Goal: Transaction & Acquisition: Purchase product/service

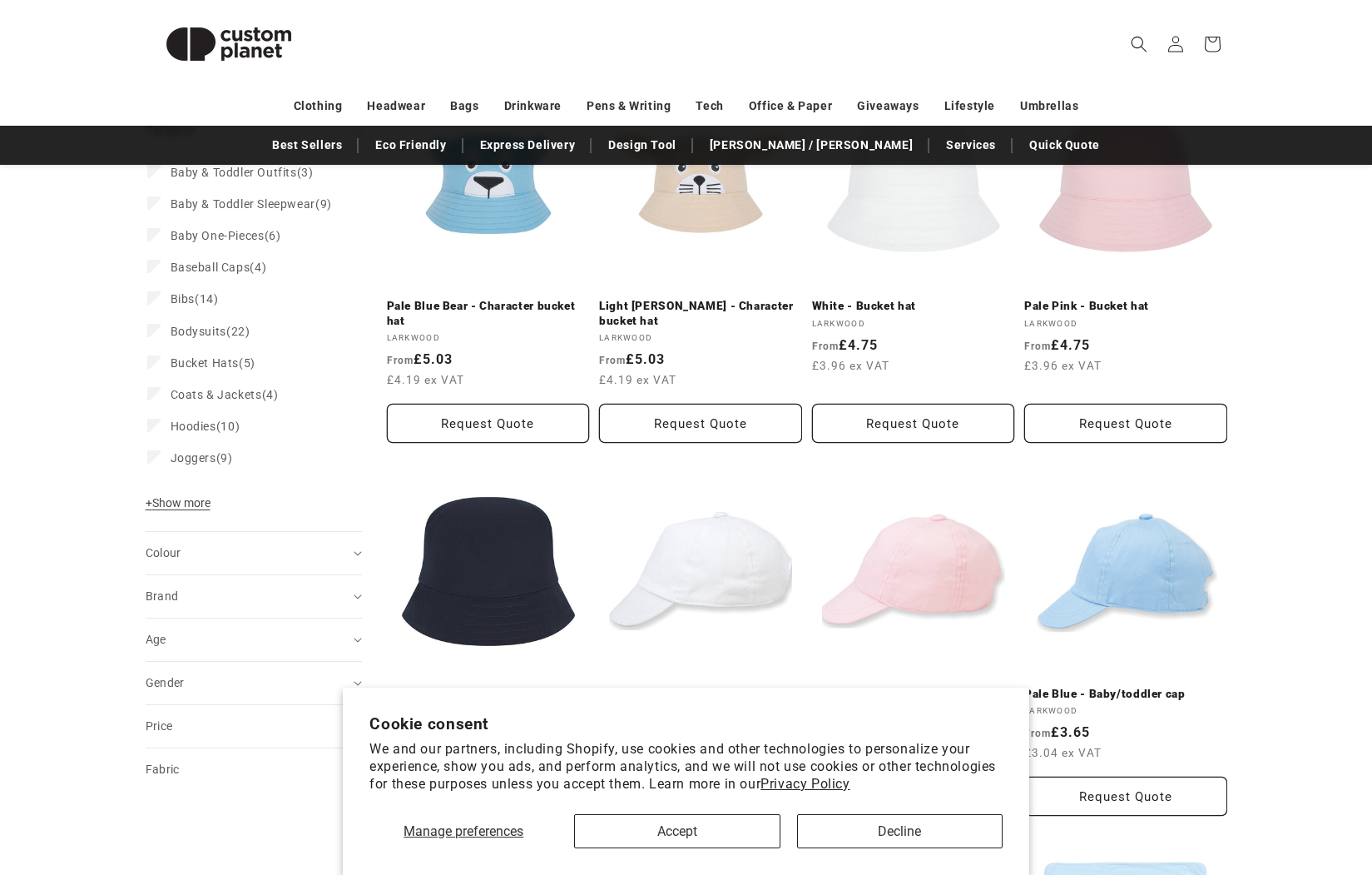
scroll to position [285, 0]
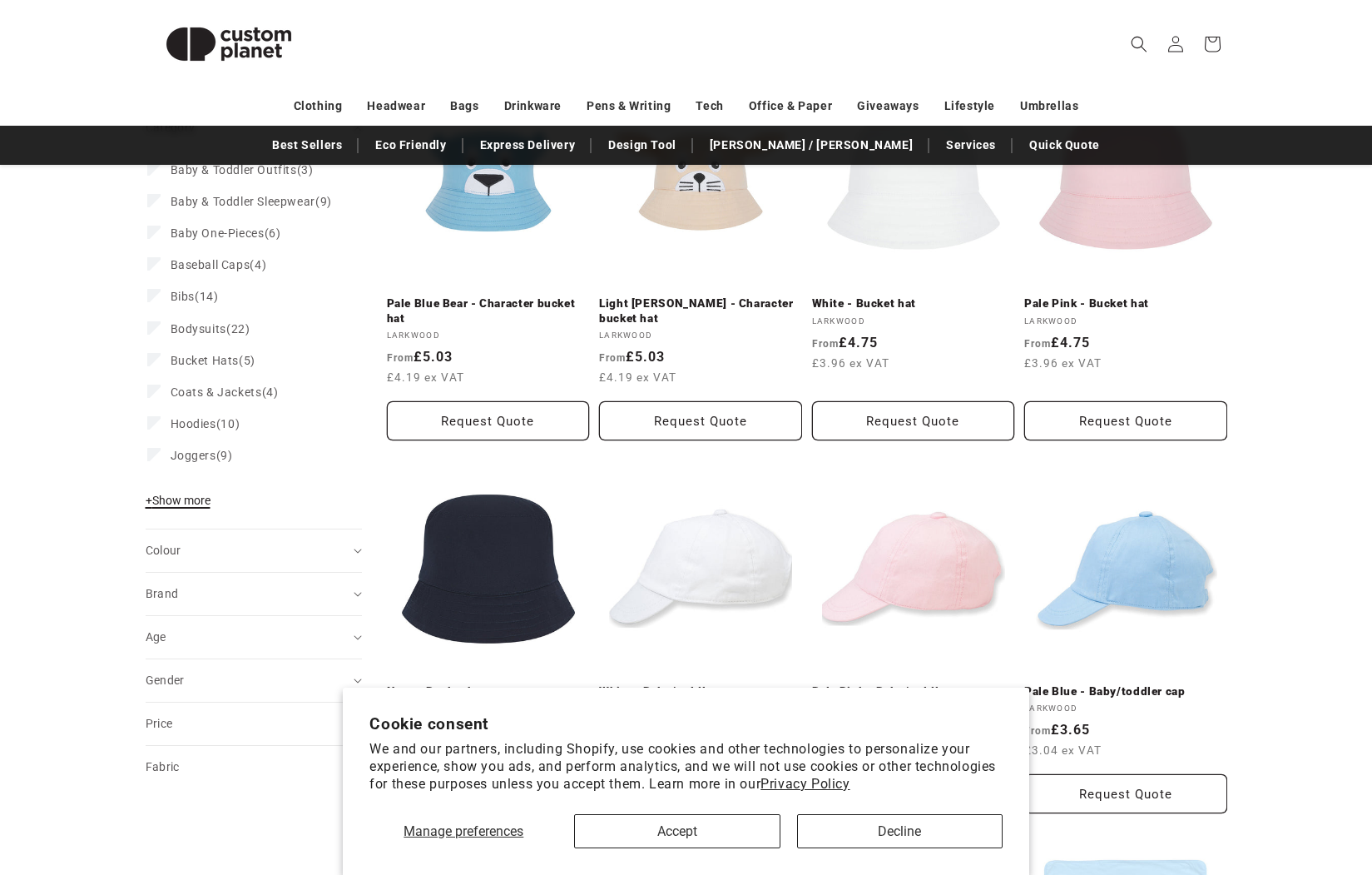
click at [184, 507] on span "+ Show more" at bounding box center [178, 500] width 65 height 14
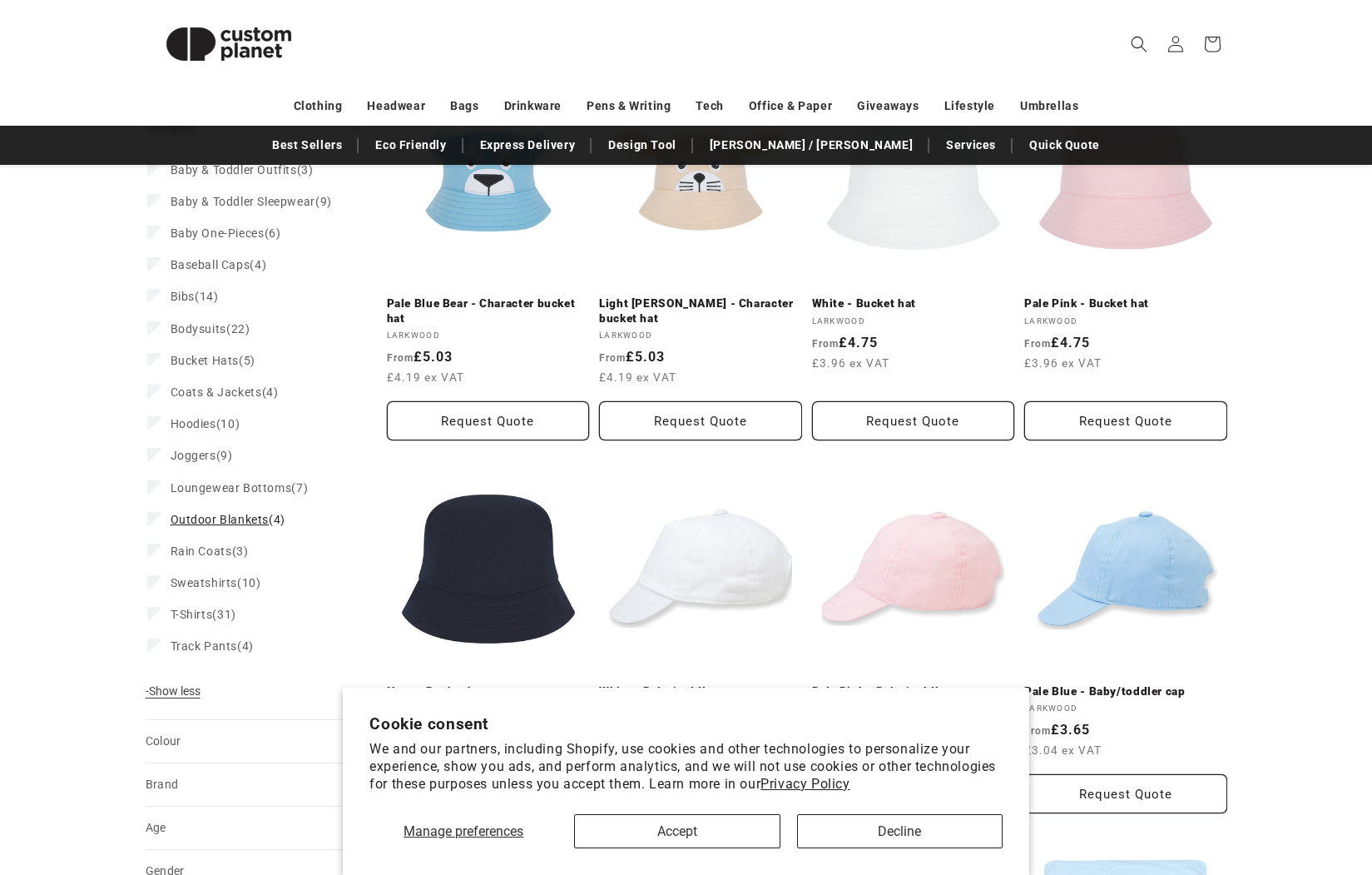
scroll to position [300, 0]
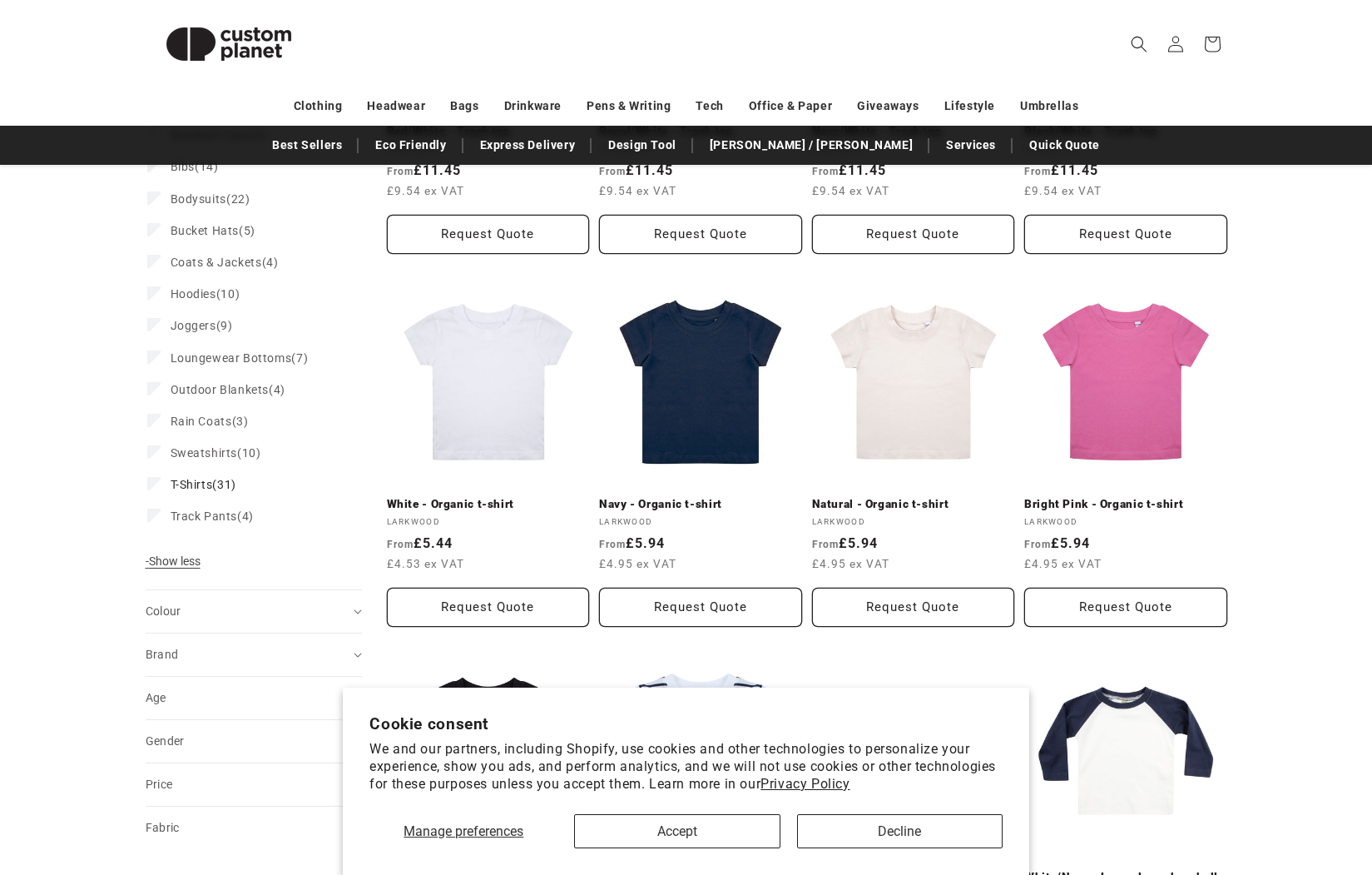
scroll to position [458, 0]
click at [909, 496] on link "Natural - Organic t-shirt" at bounding box center [913, 503] width 203 height 15
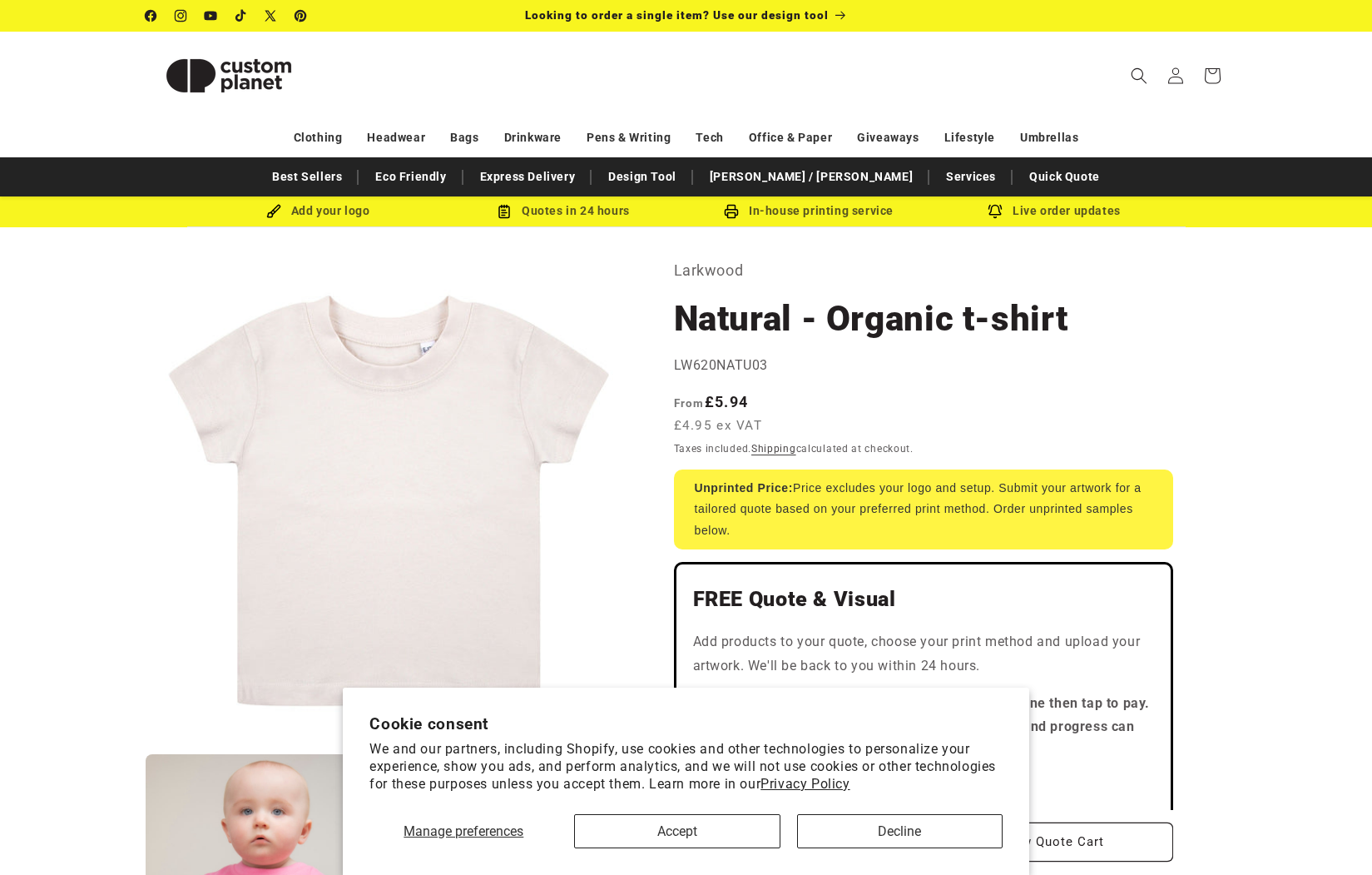
scroll to position [248, 0]
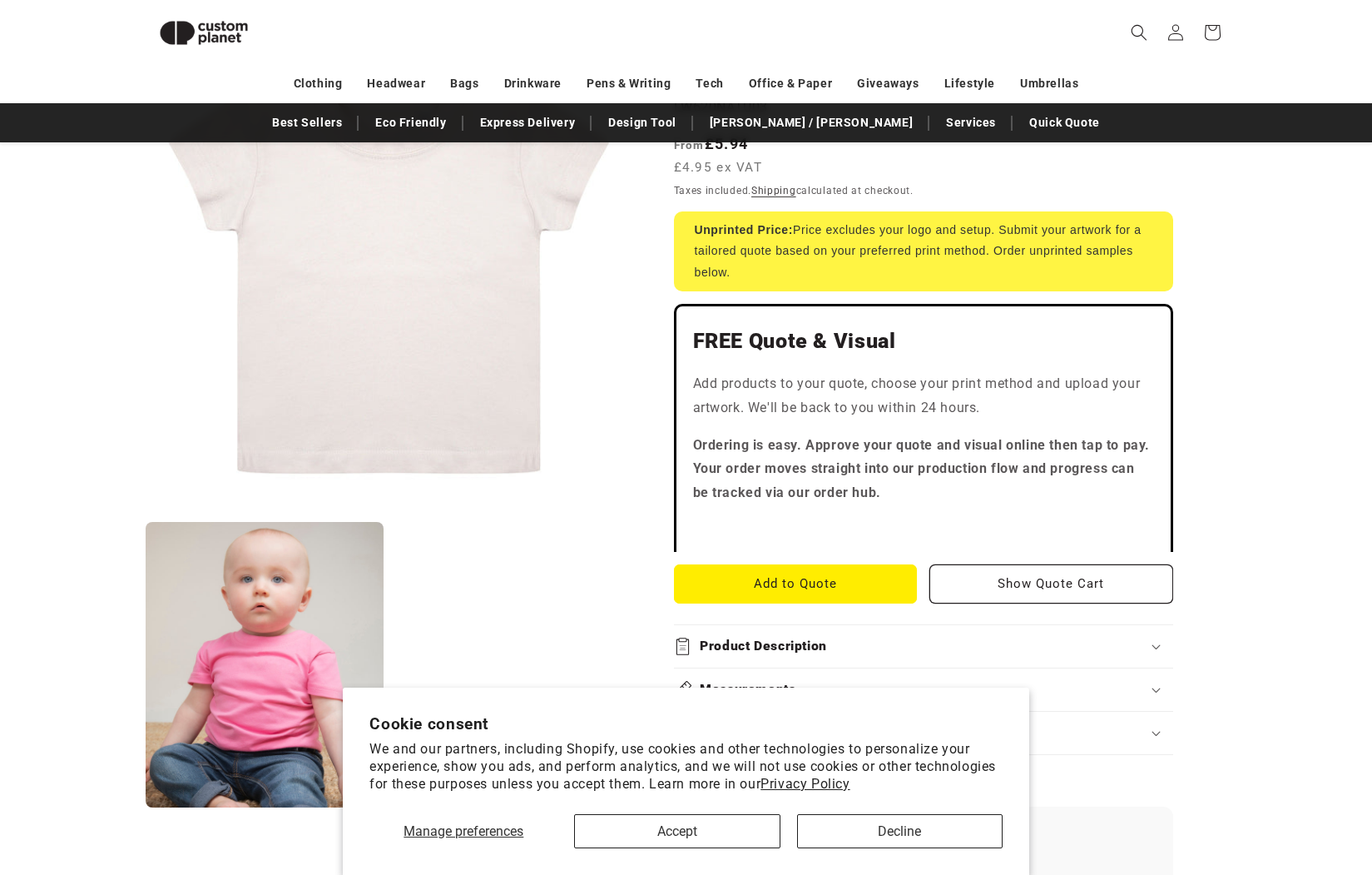
click at [747, 382] on p "Add products to your quote, choose your print method and upload your artwork. W…" at bounding box center [923, 395] width 461 height 48
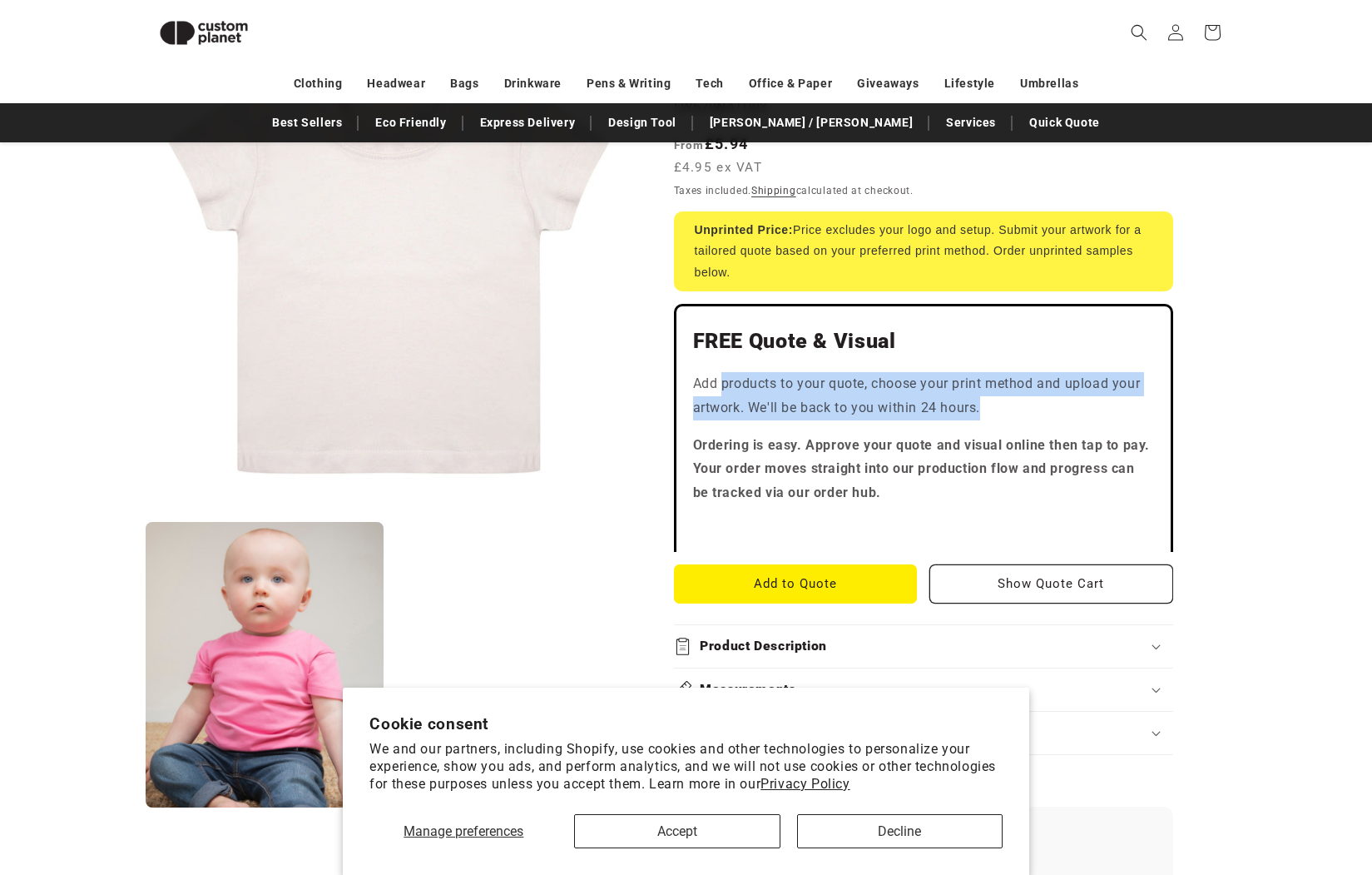
drag, startPoint x: 747, startPoint y: 382, endPoint x: 994, endPoint y: 415, distance: 249.2
click at [994, 415] on p "Add products to your quote, choose your print method and upload your artwork. W…" at bounding box center [923, 395] width 461 height 48
drag, startPoint x: 1015, startPoint y: 400, endPoint x: 669, endPoint y: 384, distance: 346.4
click at [670, 384] on div "Larkwood Natural - Organic t-shirt Natural - Organic t-shirt LW620NATU03 Regula…" at bounding box center [930, 788] width 595 height 1604
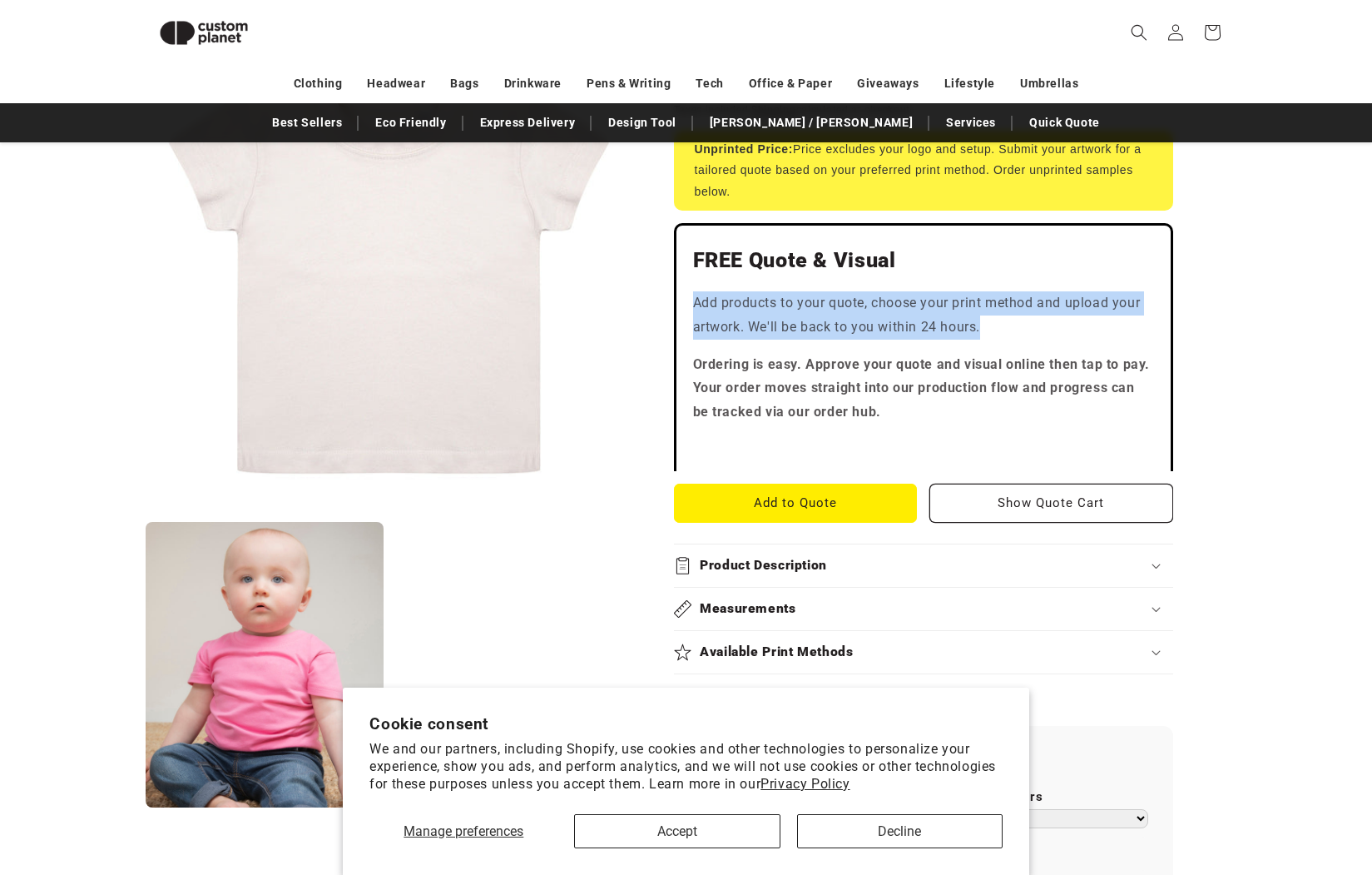
scroll to position [345, 0]
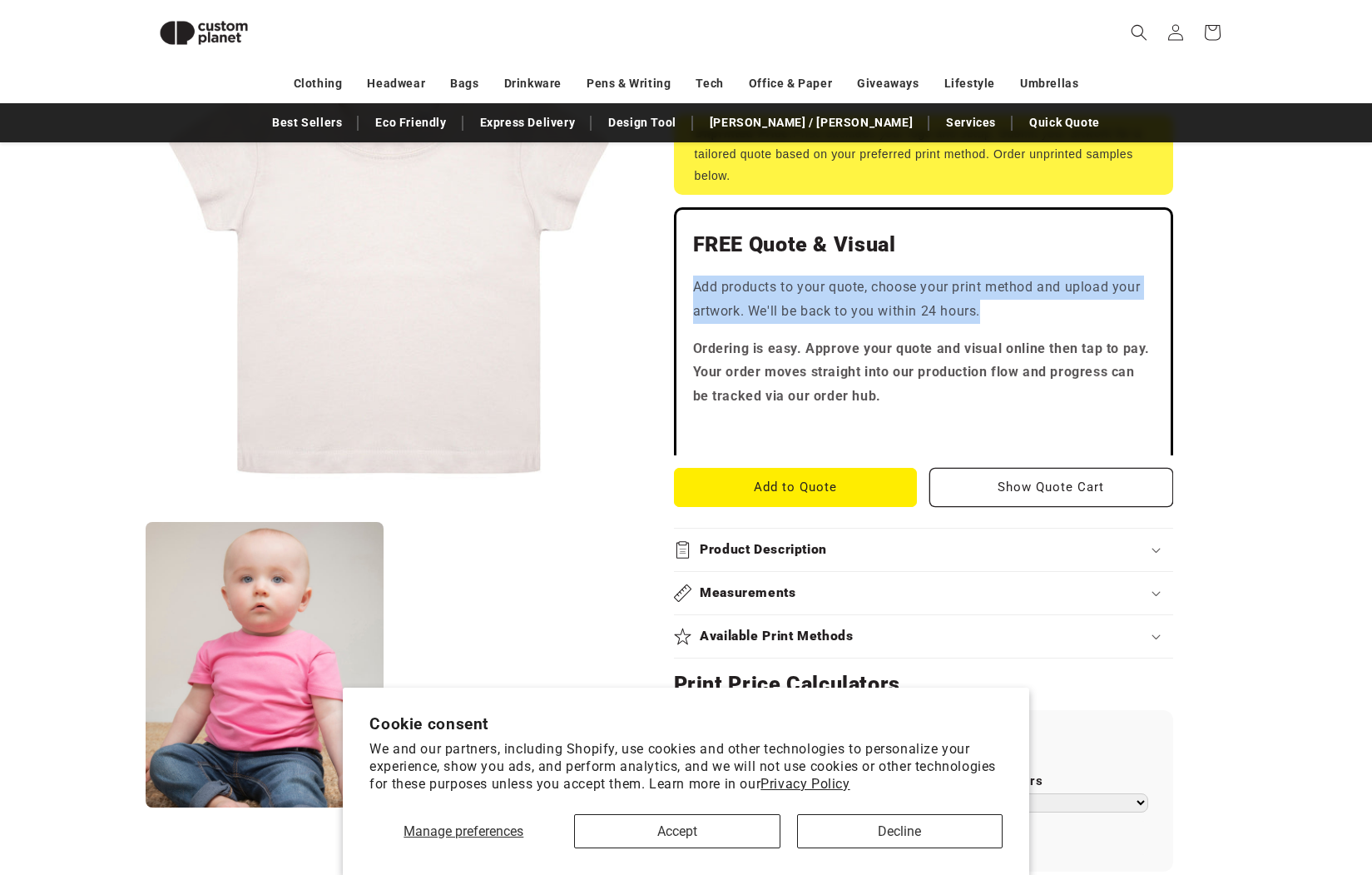
click at [712, 835] on button "Accept" at bounding box center [677, 831] width 206 height 34
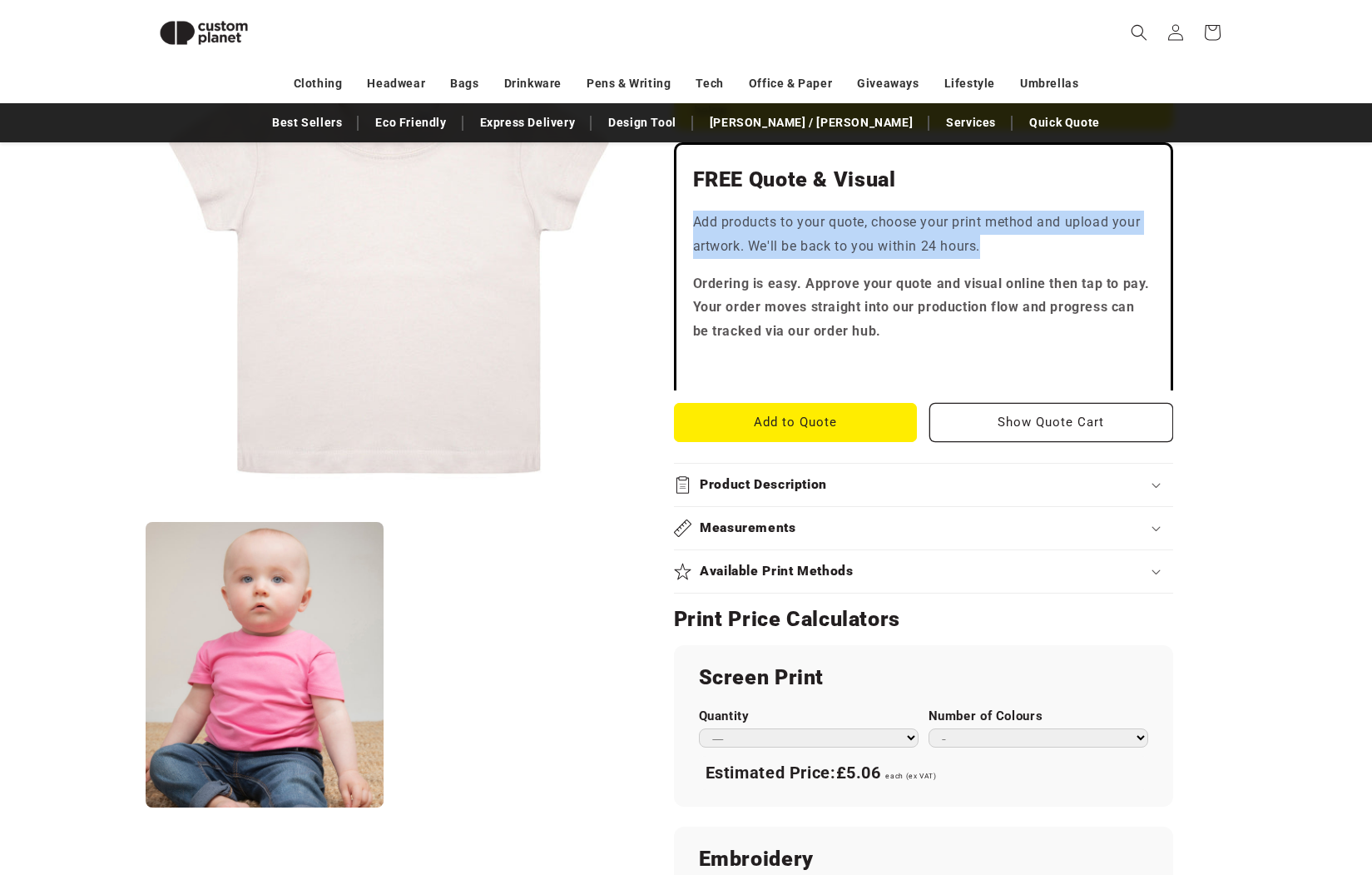
scroll to position [413, 0]
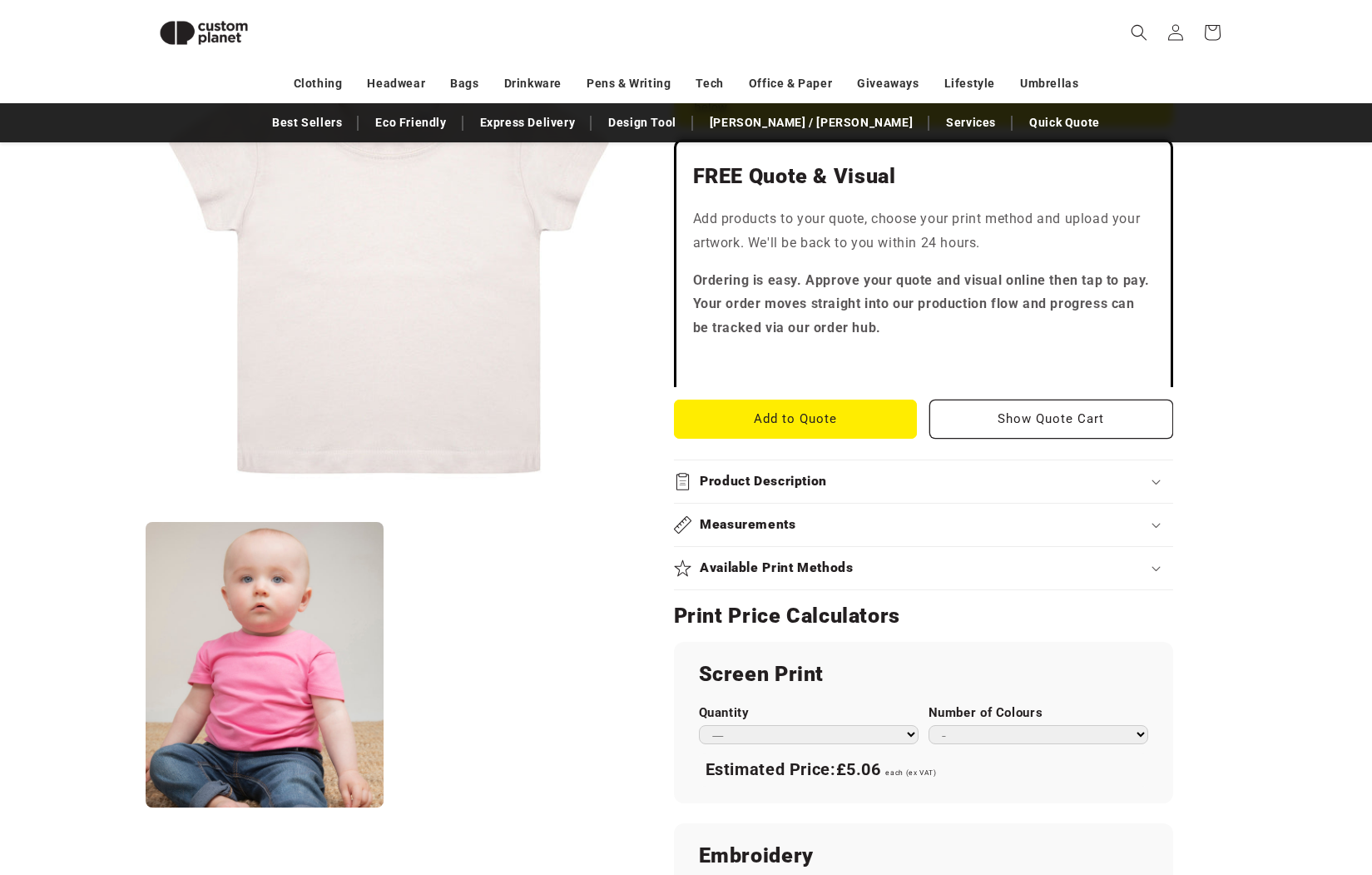
click at [840, 573] on summary "Available Print Methods" at bounding box center [924, 568] width 499 height 42
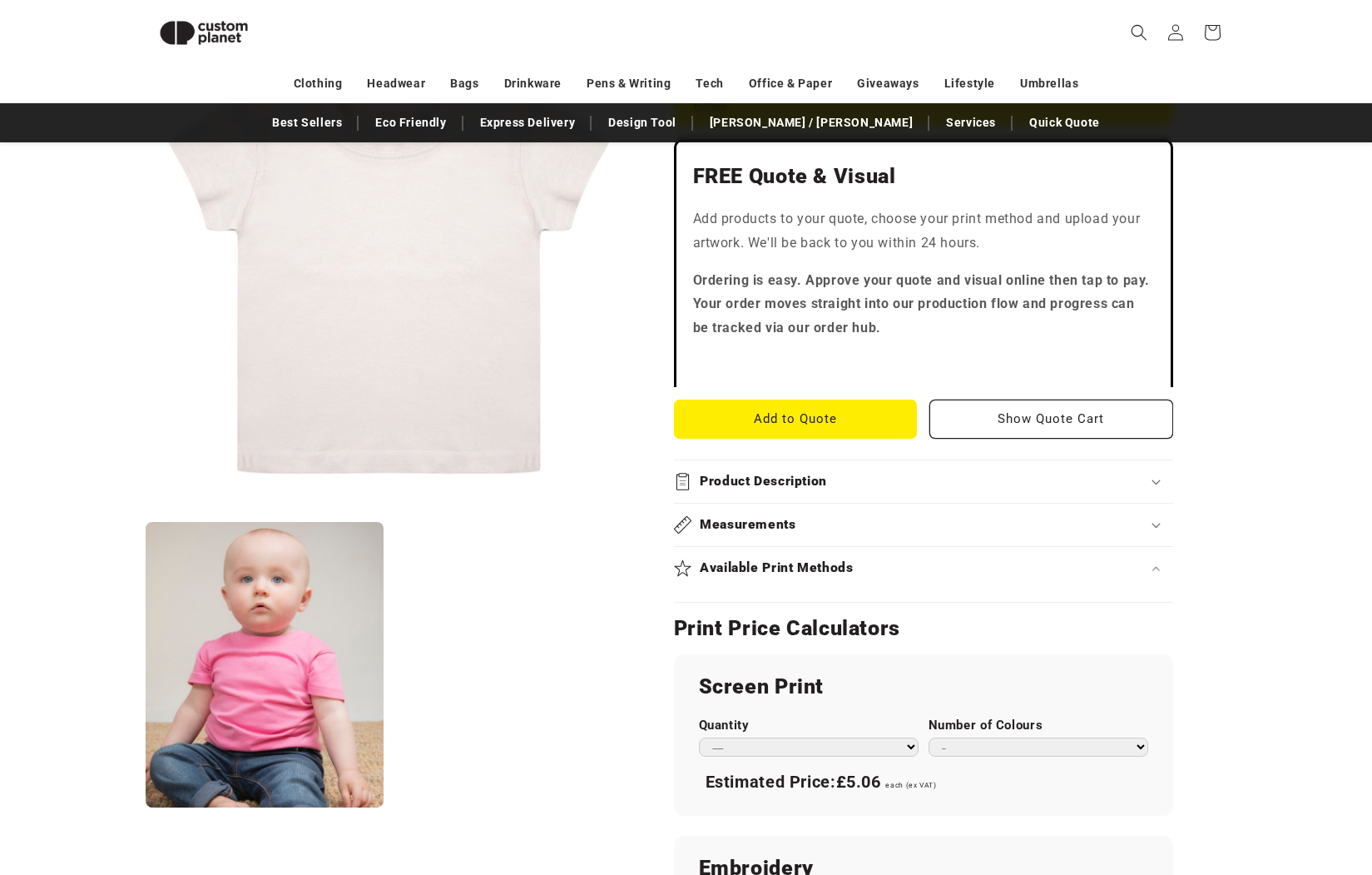
click at [821, 520] on div "Measurements" at bounding box center [924, 525] width 499 height 18
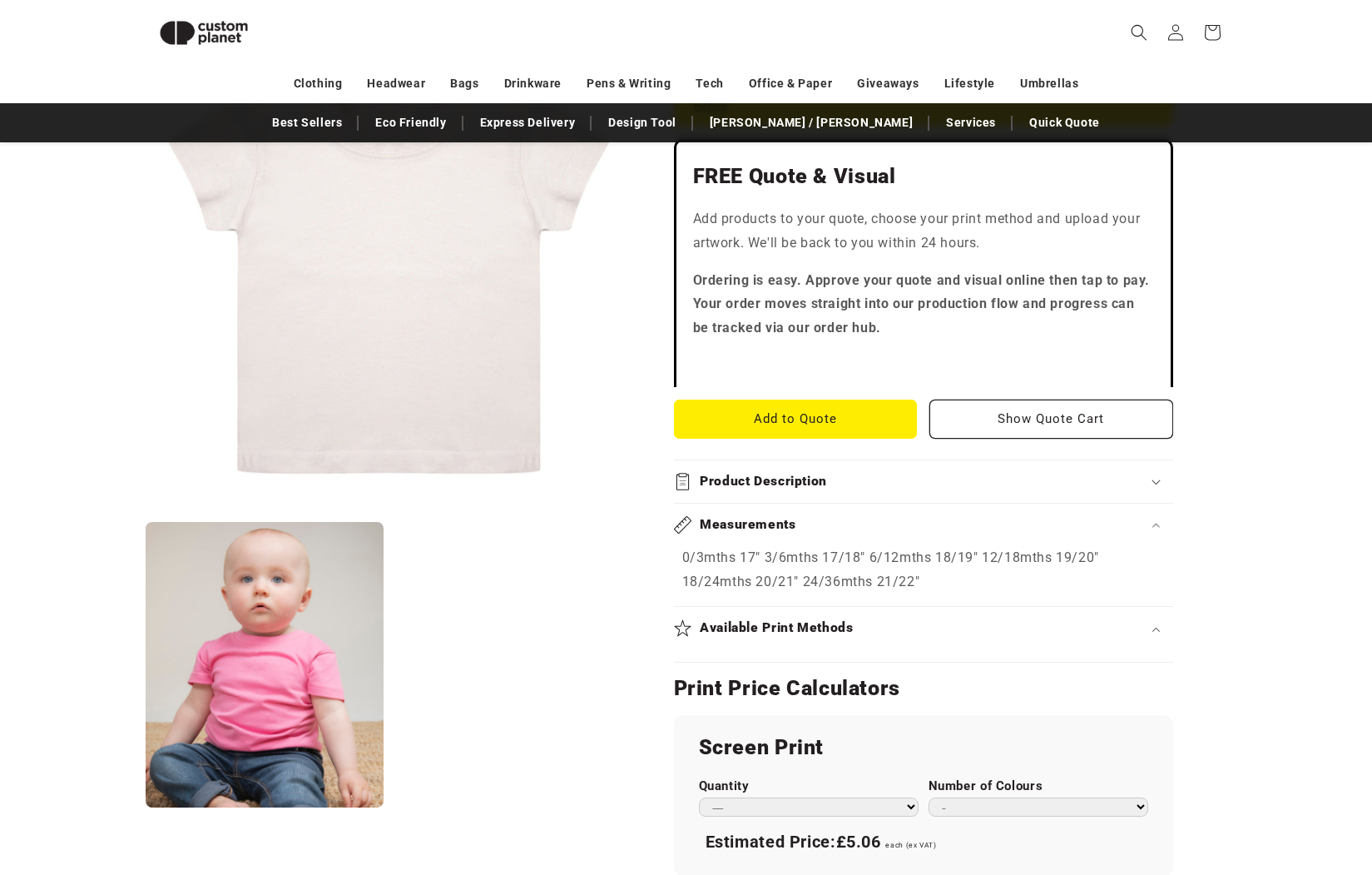
click at [789, 620] on h2 "Available Print Methods" at bounding box center [776, 628] width 154 height 18
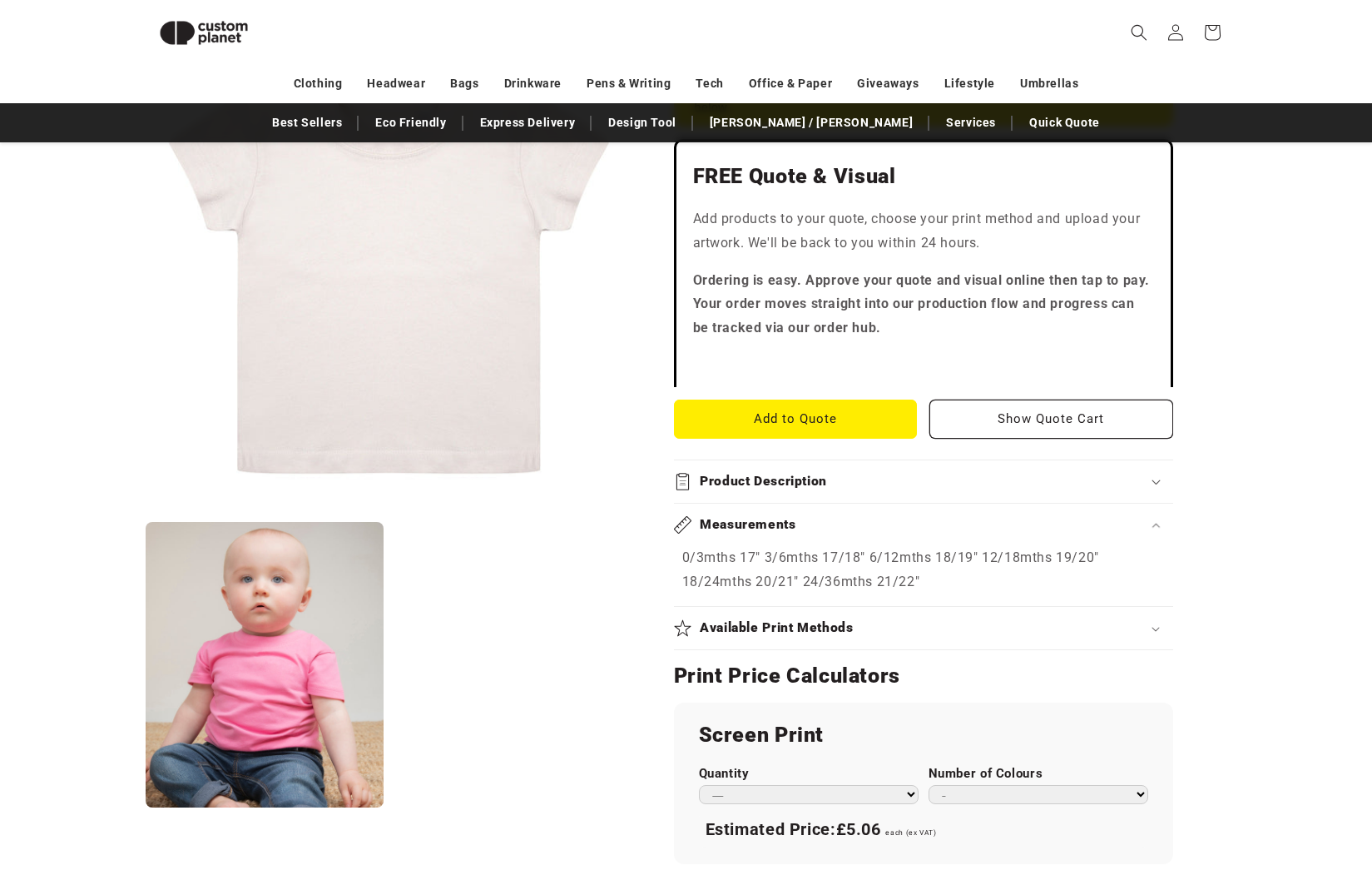
click at [789, 620] on h2 "Available Print Methods" at bounding box center [776, 628] width 154 height 18
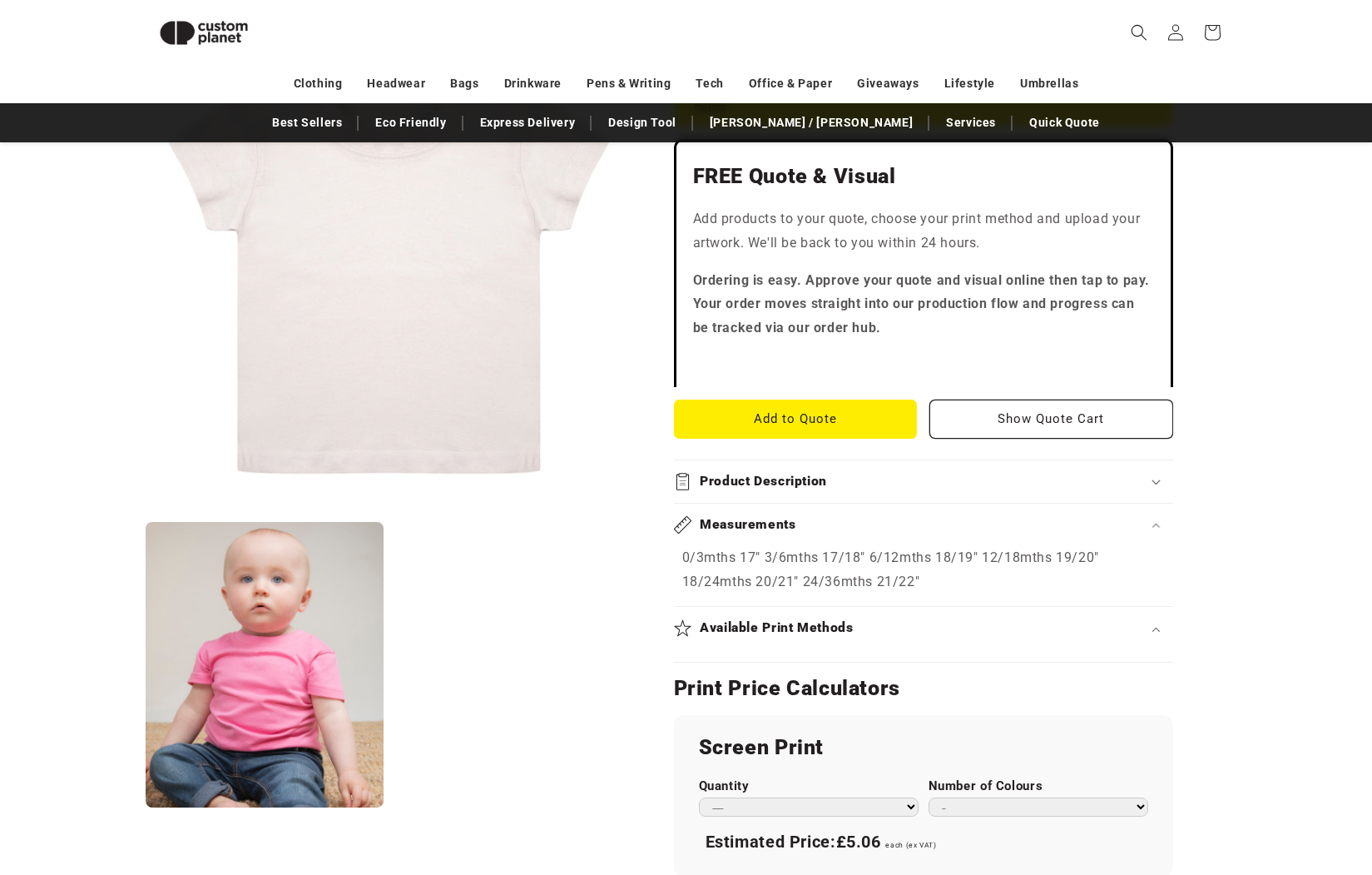
click at [793, 473] on h2 "Product Description" at bounding box center [763, 482] width 127 height 18
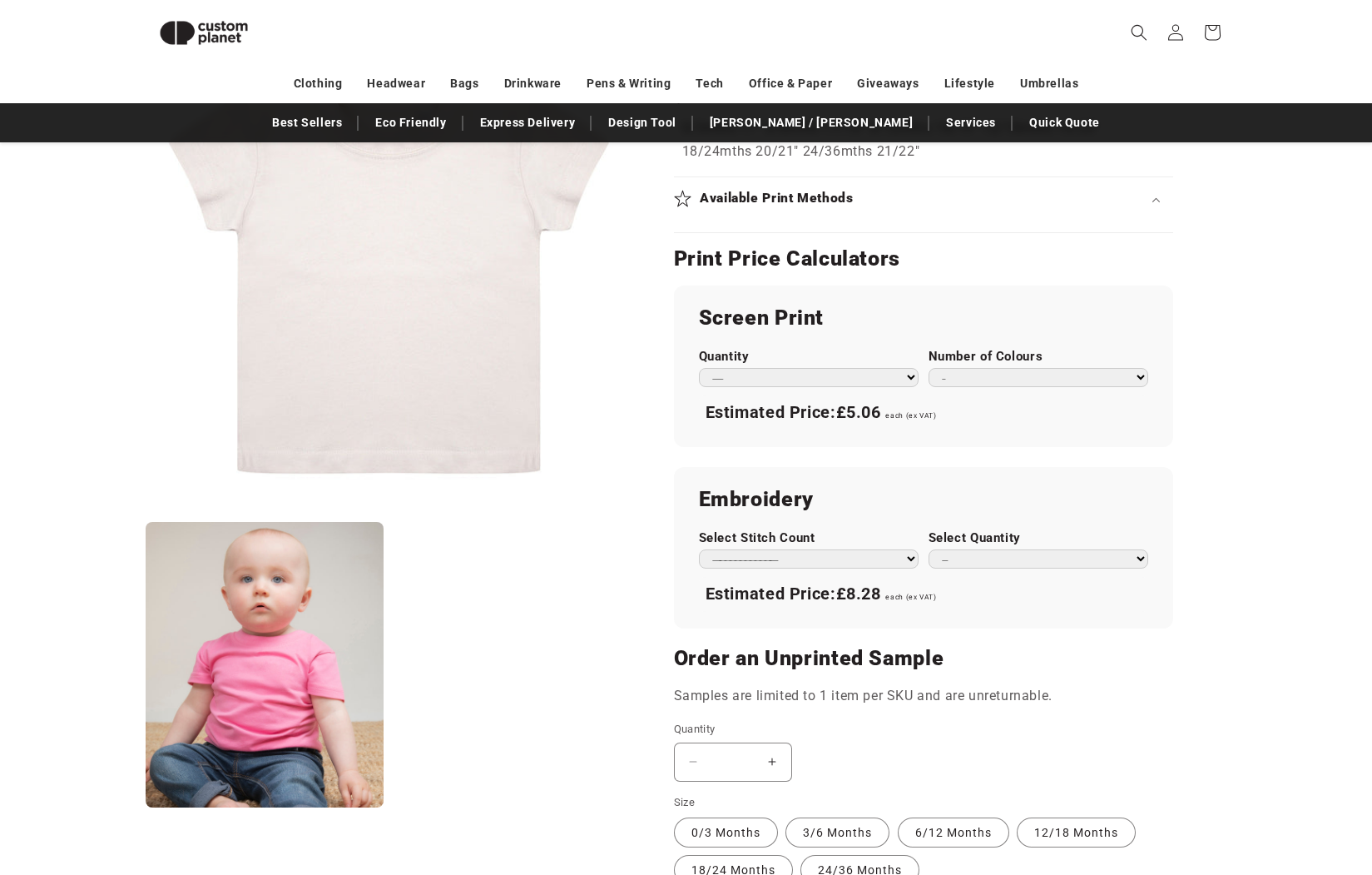
scroll to position [1002, 0]
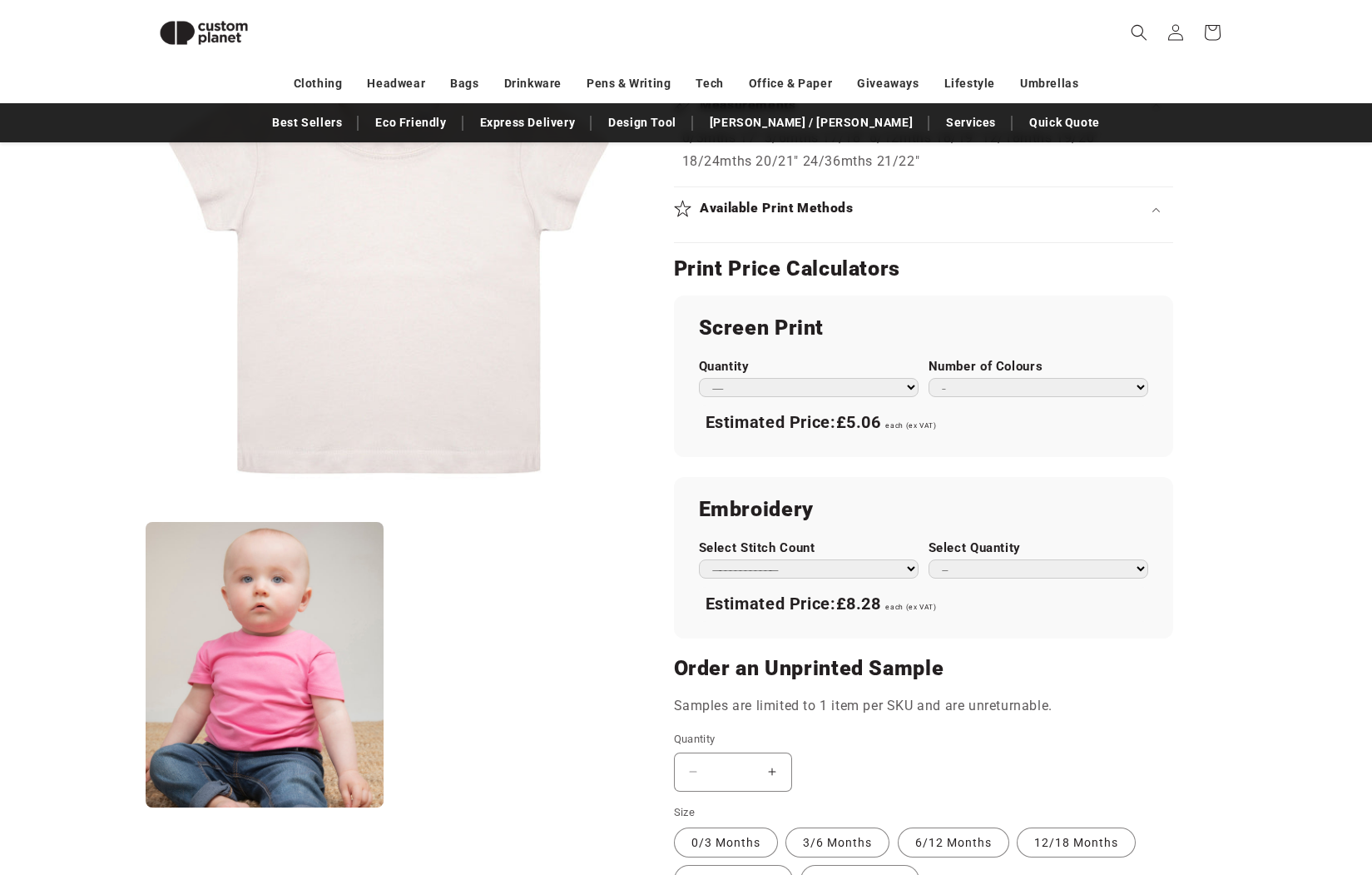
click at [806, 411] on div "Estimated Price: £5.06 each (ex VAT)" at bounding box center [923, 423] width 449 height 35
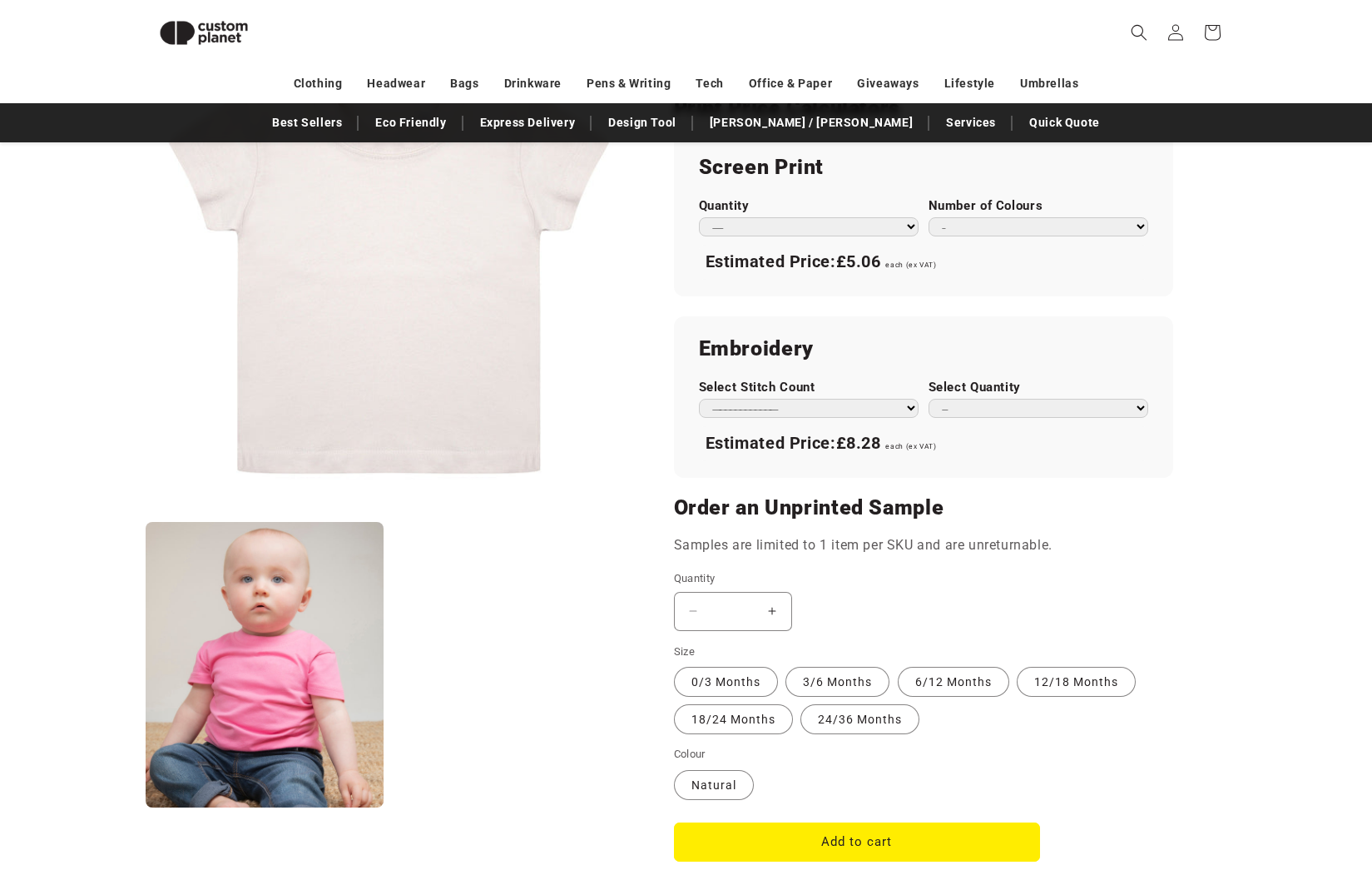
scroll to position [1171, 0]
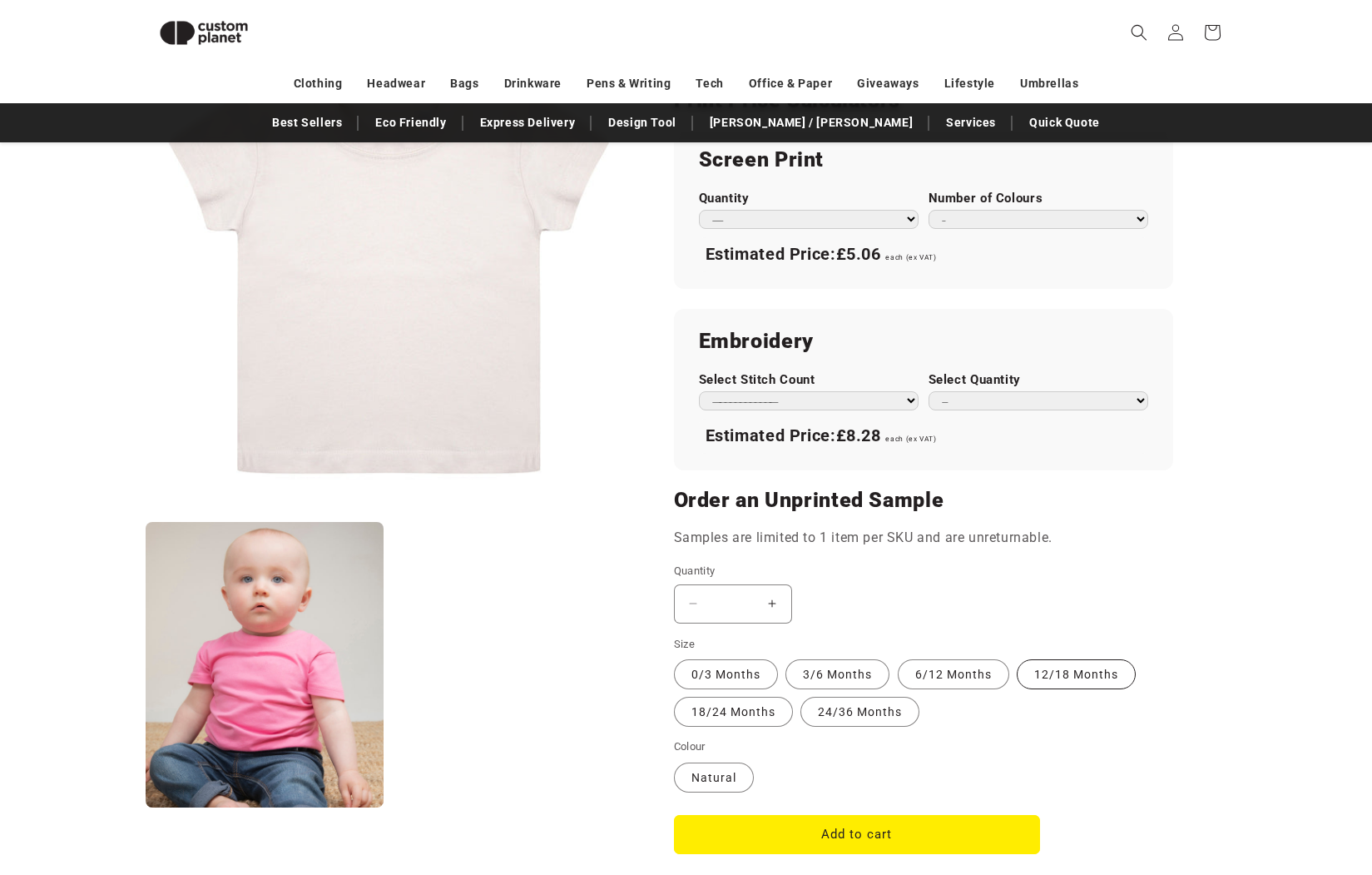
click at [1032, 659] on label "12/18 Months Variant sold out or unavailable" at bounding box center [1076, 673] width 119 height 30
click at [683, 712] on fieldset "Size 0/3 Months Variant sold out or unavailable 3/6 Months Variant sold out or …" at bounding box center [924, 682] width 499 height 93
click at [699, 697] on label "18/24 Months Variant sold out or unavailable" at bounding box center [734, 712] width 119 height 30
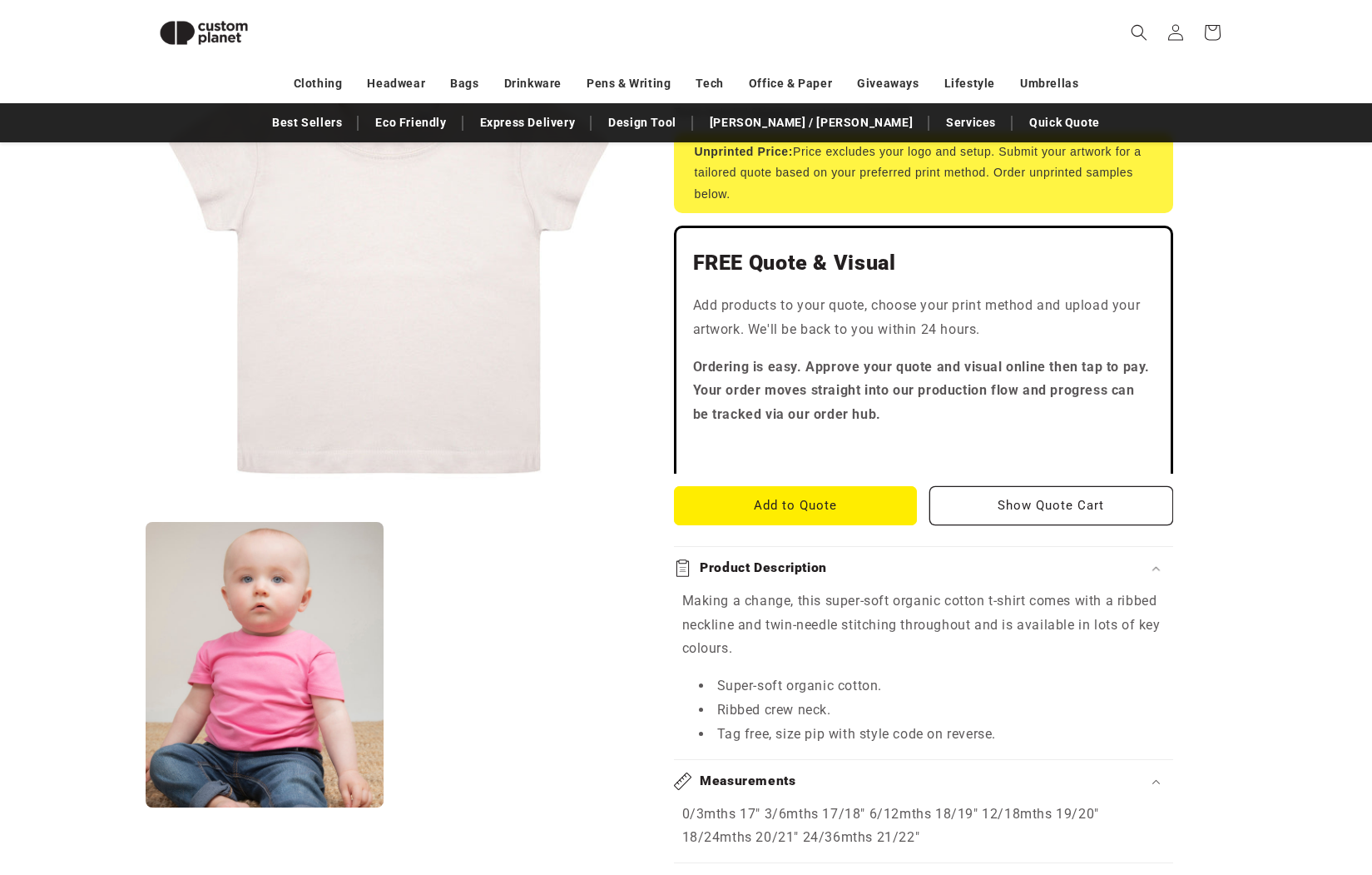
scroll to position [325, 0]
